Goal: Contribute content: Contribute content

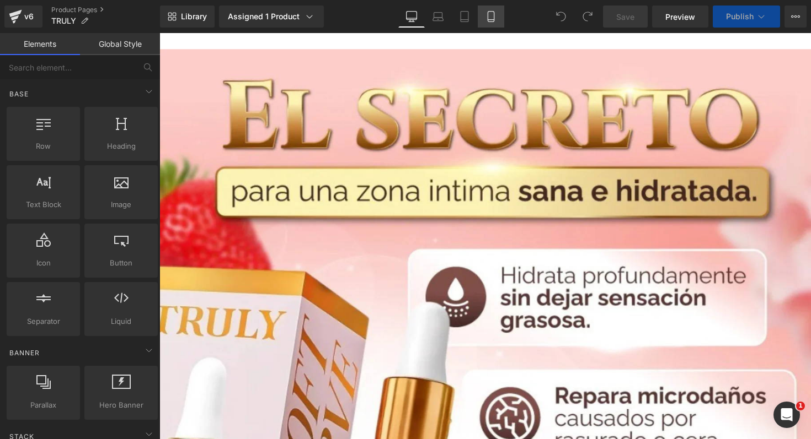
click at [489, 18] on icon at bounding box center [490, 16] width 11 height 11
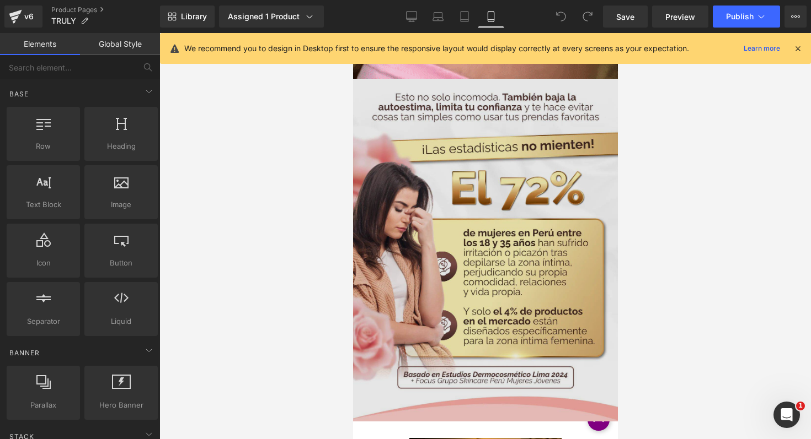
scroll to position [1064, 0]
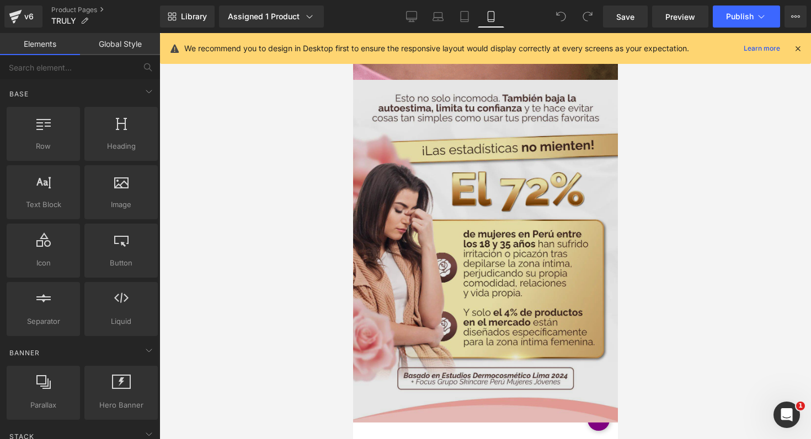
click at [506, 205] on img at bounding box center [484, 251] width 265 height 343
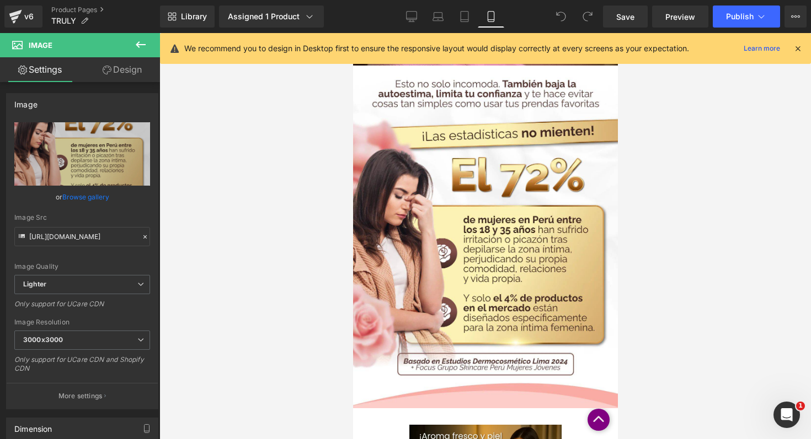
scroll to position [1075, 0]
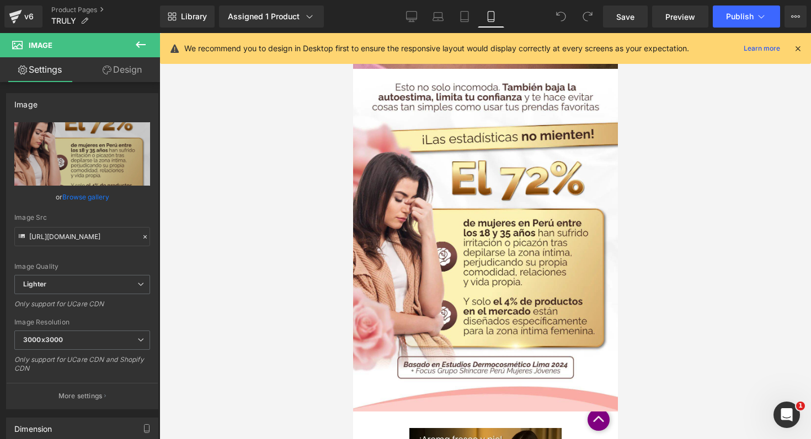
click at [501, 216] on img at bounding box center [484, 240] width 265 height 343
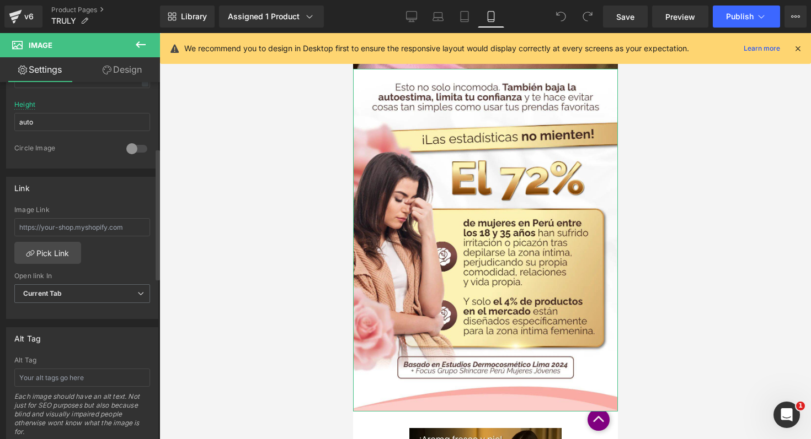
scroll to position [0, 0]
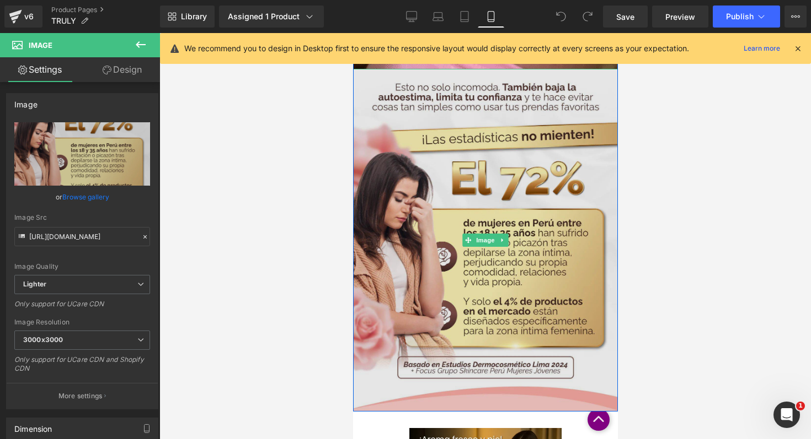
click at [471, 148] on img at bounding box center [484, 240] width 265 height 343
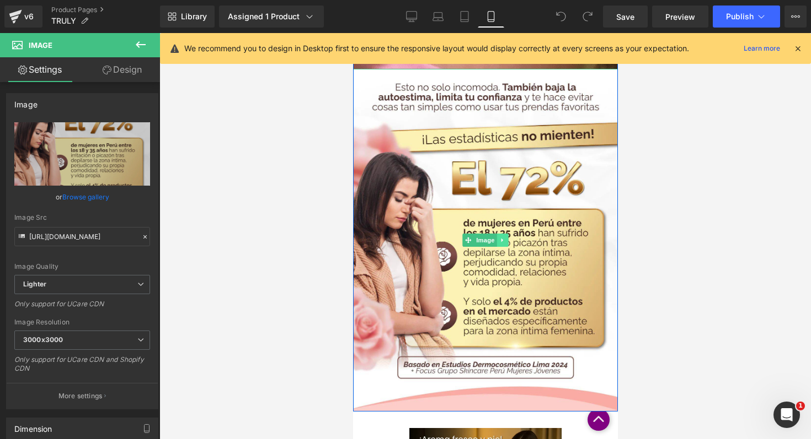
click at [499, 239] on icon at bounding box center [502, 240] width 6 height 7
click at [505, 240] on icon at bounding box center [508, 240] width 6 height 7
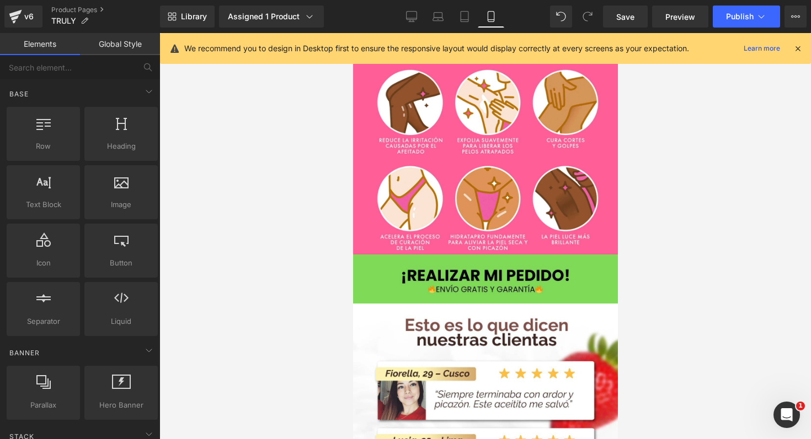
scroll to position [2032, 0]
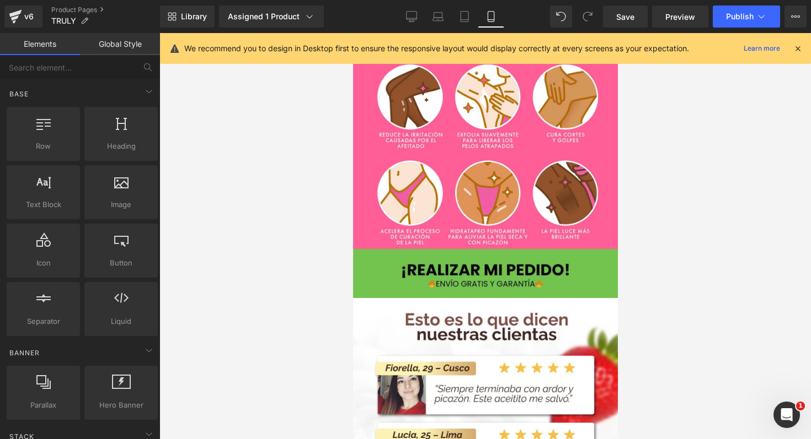
click at [486, 256] on img at bounding box center [484, 273] width 265 height 49
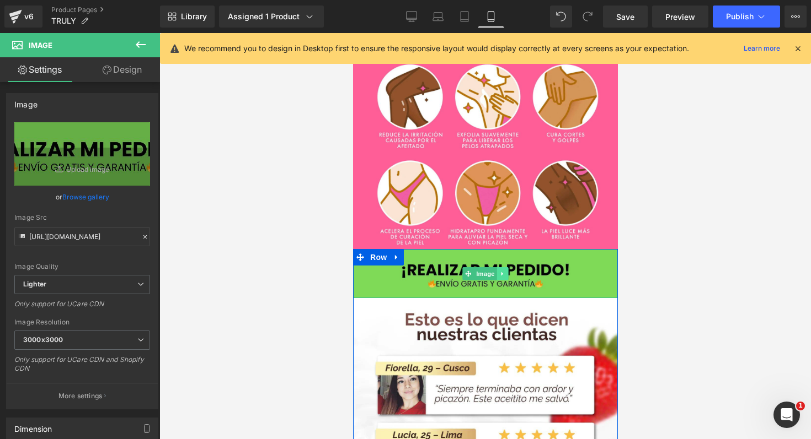
click at [500, 271] on icon at bounding box center [502, 274] width 6 height 7
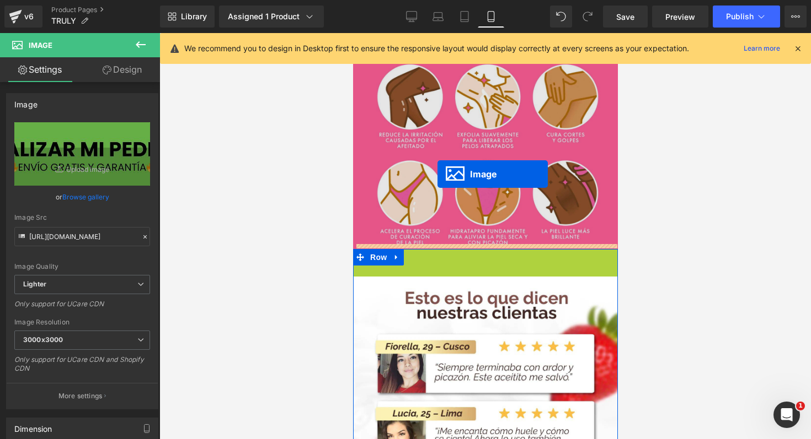
drag, startPoint x: 445, startPoint y: 270, endPoint x: 428, endPoint y: 122, distance: 149.2
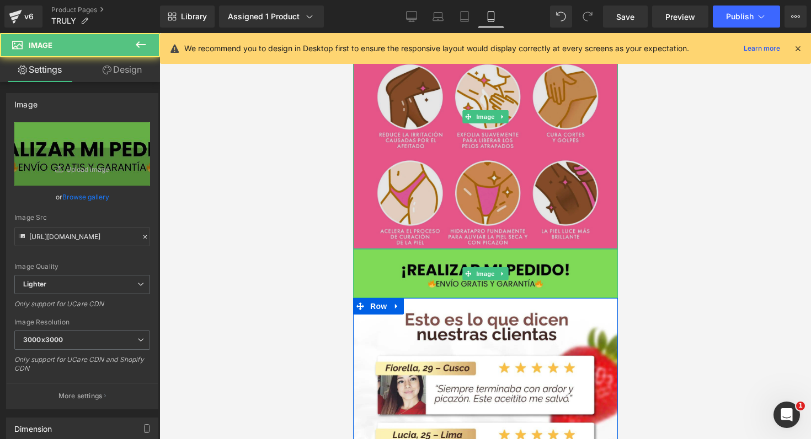
click at [428, 121] on img at bounding box center [484, 117] width 265 height 265
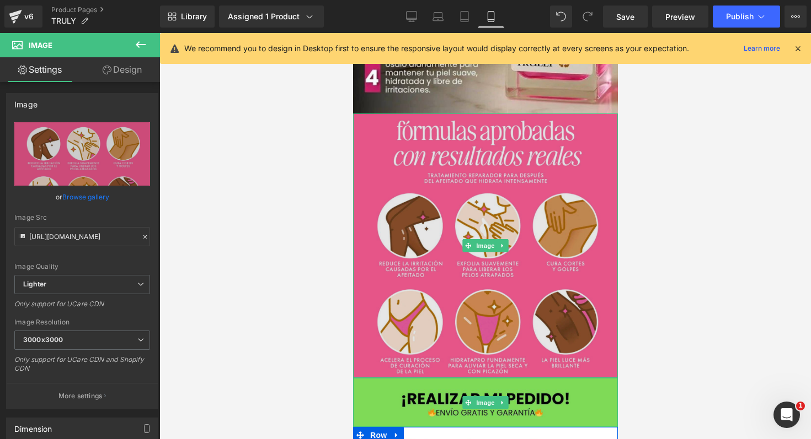
scroll to position [1902, 0]
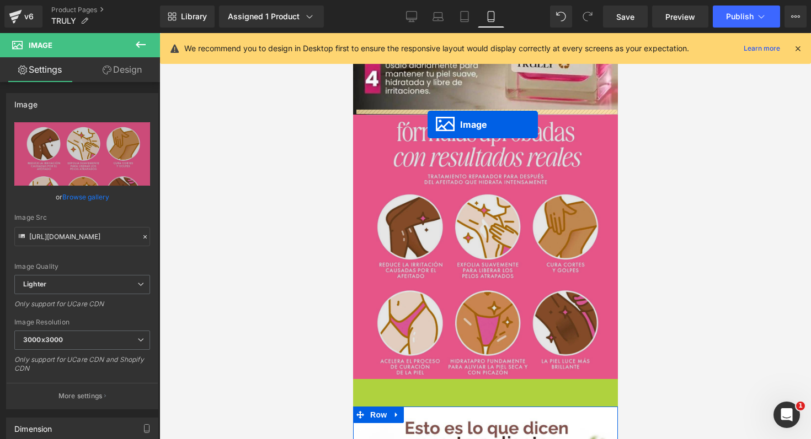
drag, startPoint x: 463, startPoint y: 398, endPoint x: 426, endPoint y: 117, distance: 282.6
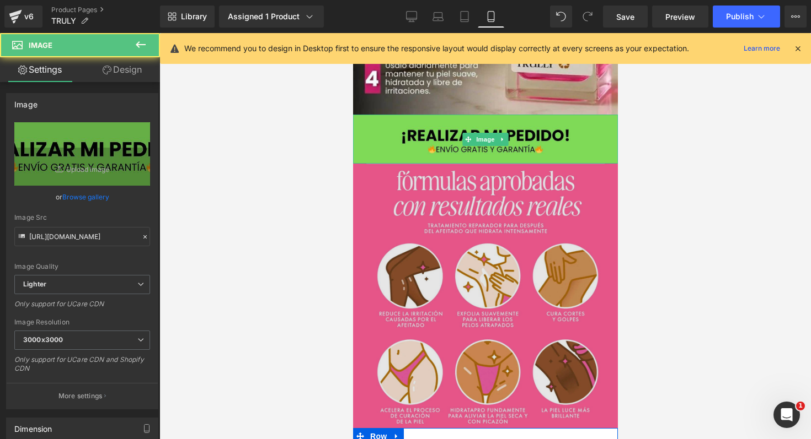
click at [426, 117] on img at bounding box center [484, 139] width 265 height 49
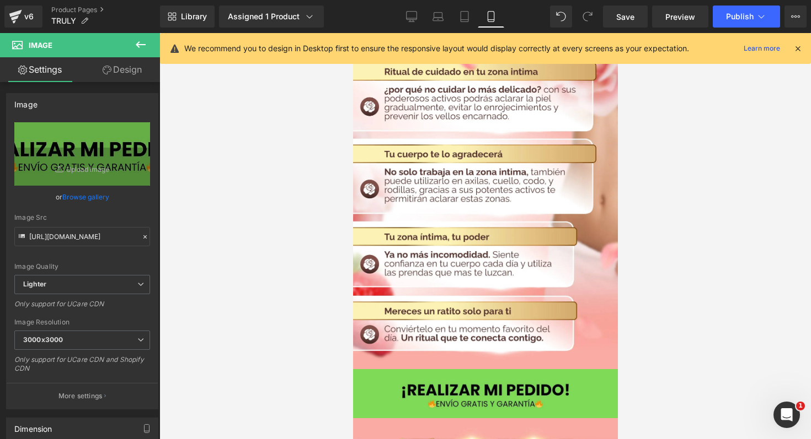
scroll to position [2721, 0]
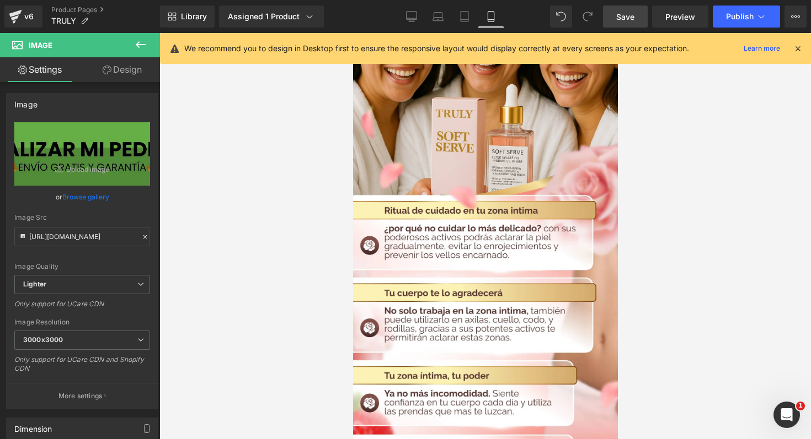
click at [626, 15] on span "Save" at bounding box center [625, 17] width 18 height 12
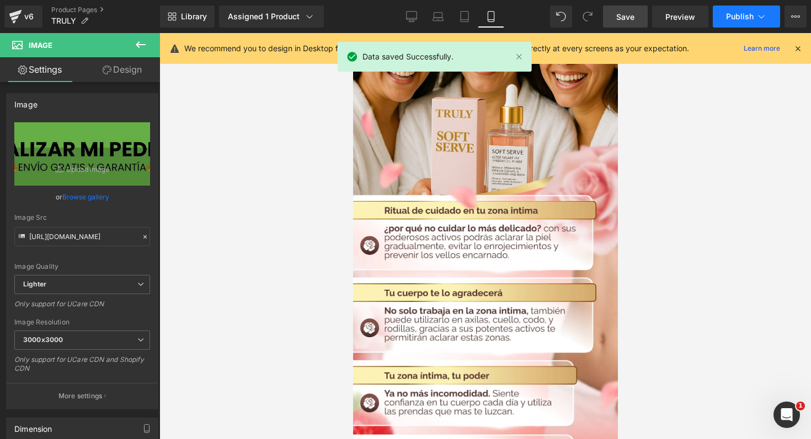
click at [756, 19] on icon at bounding box center [760, 16] width 11 height 11
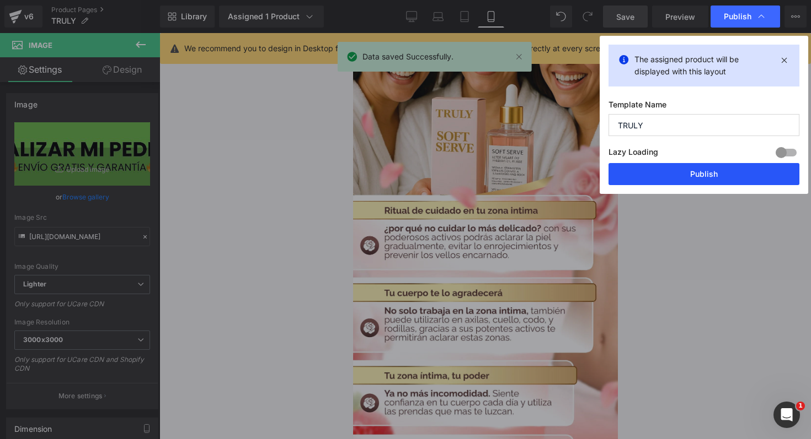
click at [729, 175] on button "Publish" at bounding box center [703, 174] width 191 height 22
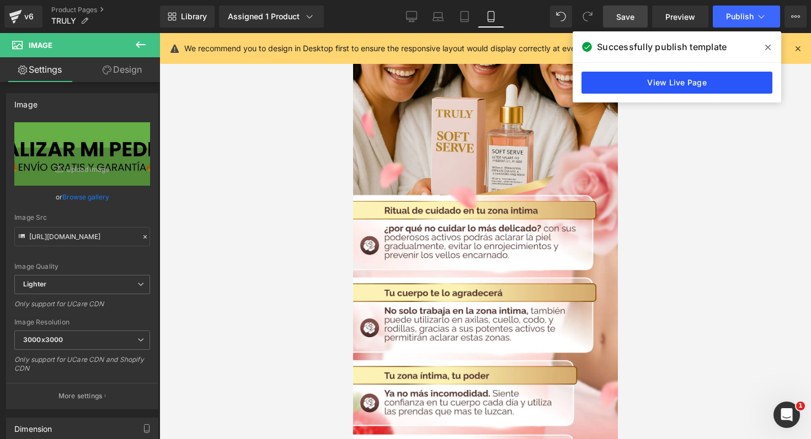
click at [751, 78] on link "View Live Page" at bounding box center [676, 83] width 191 height 22
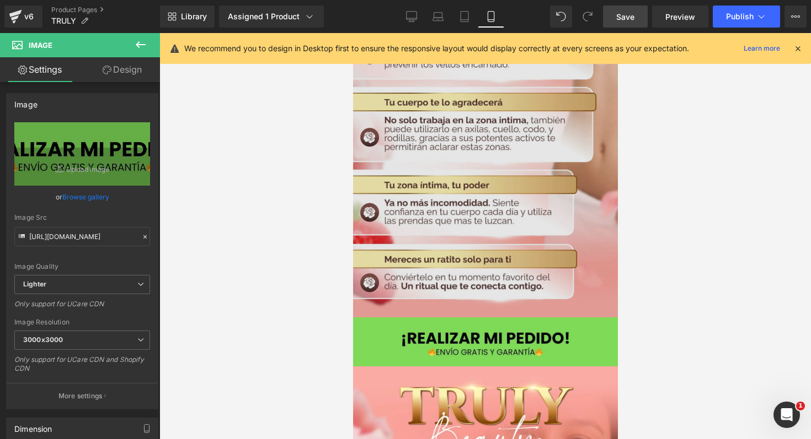
scroll to position [2930, 0]
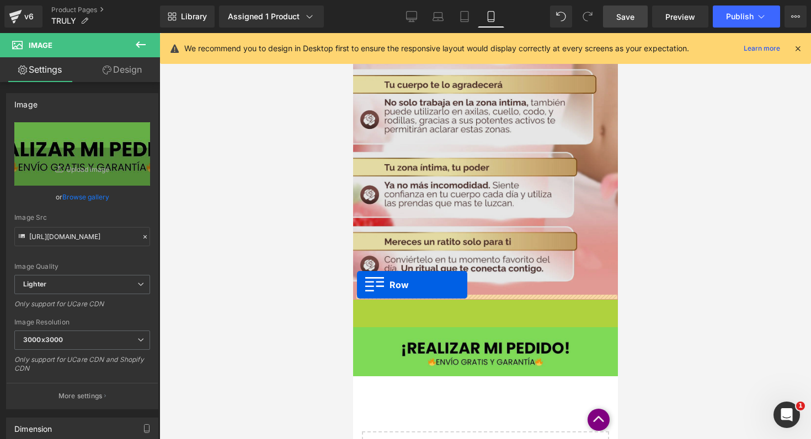
drag, startPoint x: 356, startPoint y: 303, endPoint x: 356, endPoint y: 287, distance: 16.0
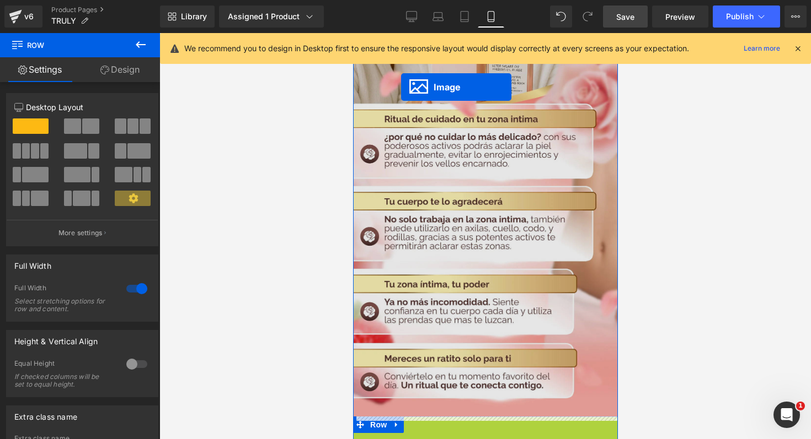
scroll to position [2804, 0]
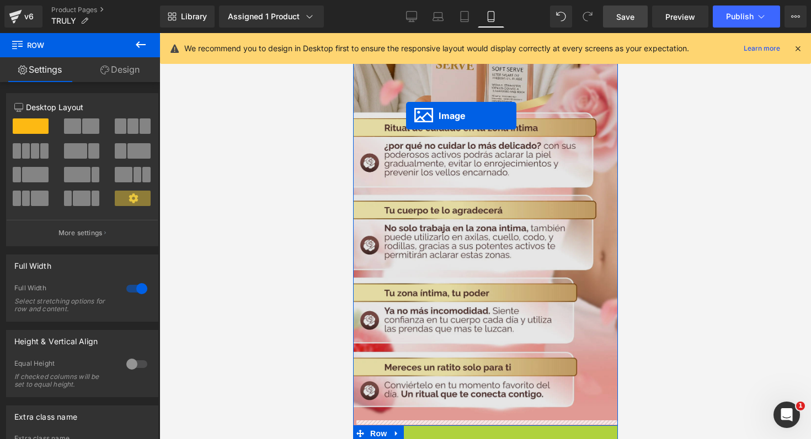
drag, startPoint x: 462, startPoint y: 404, endPoint x: 405, endPoint y: 115, distance: 294.5
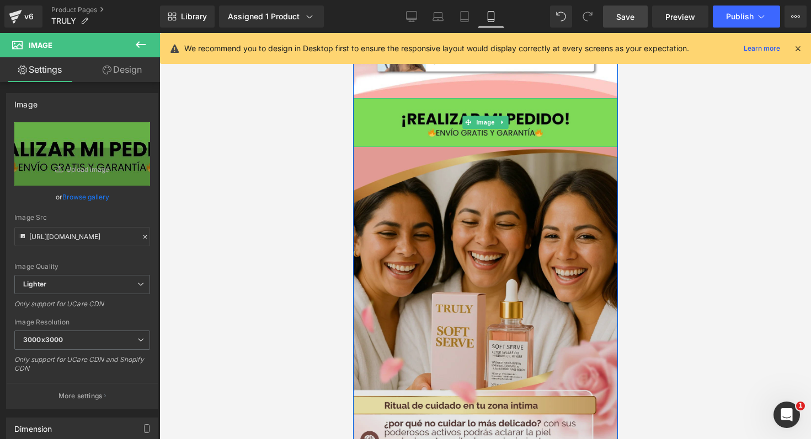
scroll to position [2571, 0]
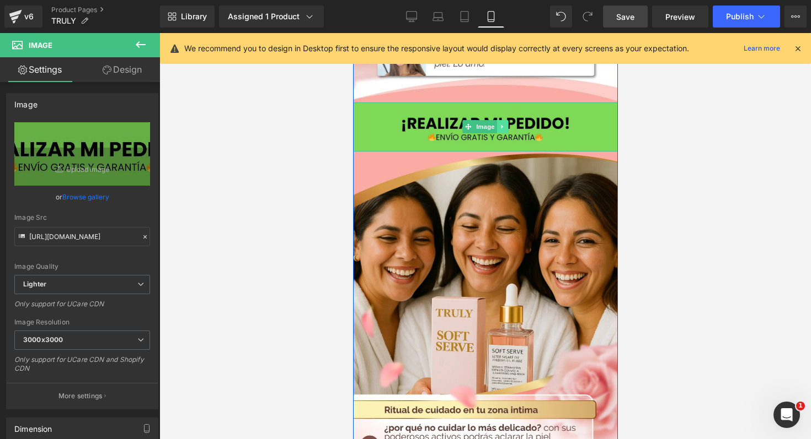
click at [500, 124] on icon at bounding box center [502, 127] width 6 height 7
click at [496, 124] on link at bounding box center [496, 126] width 12 height 13
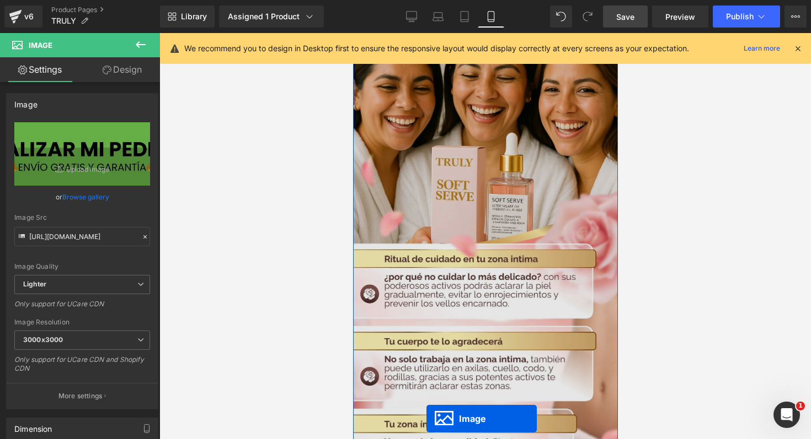
drag, startPoint x: 462, startPoint y: 171, endPoint x: 426, endPoint y: 411, distance: 242.0
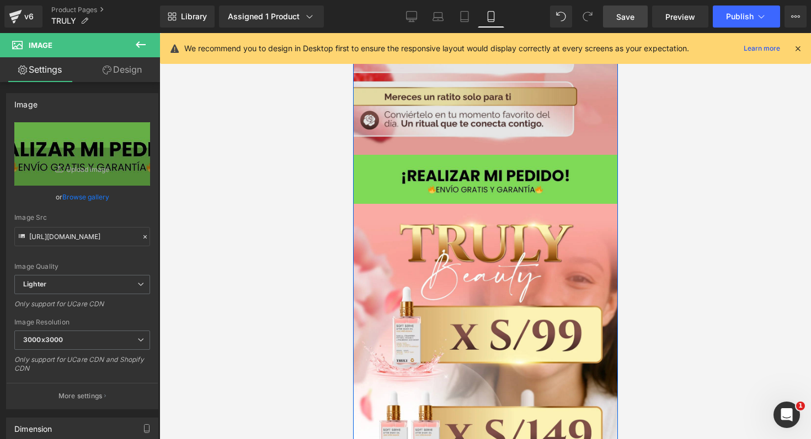
scroll to position [3124, 0]
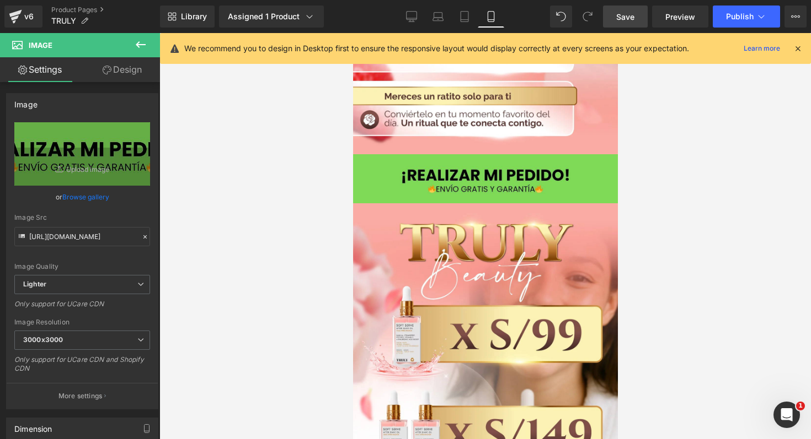
click at [631, 20] on span "Save" at bounding box center [625, 17] width 18 height 12
click at [764, 17] on icon at bounding box center [760, 16] width 11 height 11
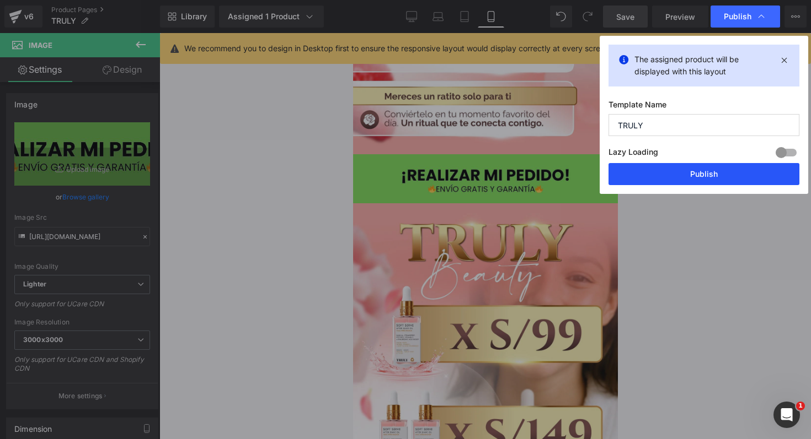
click at [675, 184] on button "Publish" at bounding box center [703, 174] width 191 height 22
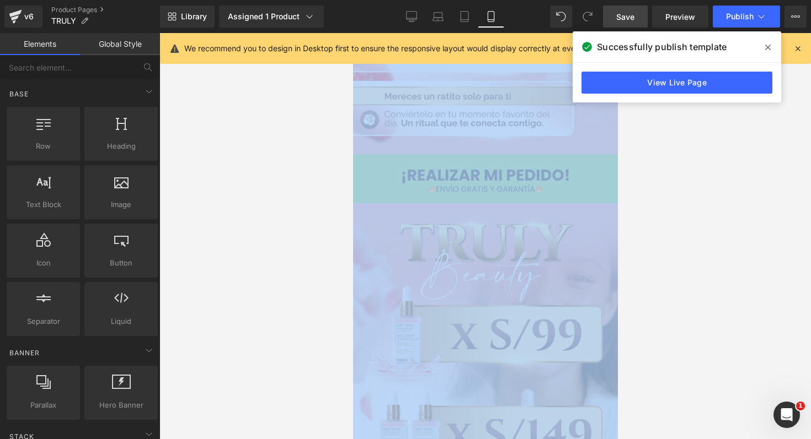
drag, startPoint x: 269, startPoint y: 418, endPoint x: 0, endPoint y: 439, distance: 269.3
click at [0, 439] on div "Image You are previewing how the will restyle your page. You can not edit Eleme…" at bounding box center [405, 229] width 811 height 458
